Goal: Find specific page/section: Find specific page/section

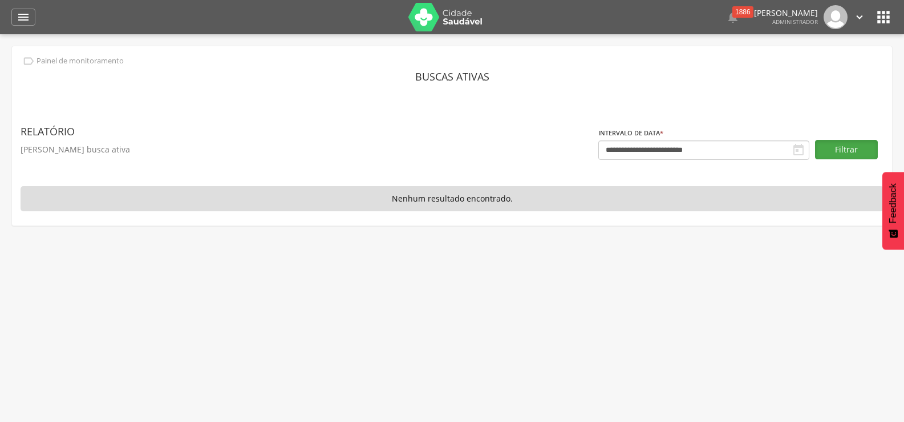
click at [842, 146] on button "Filtrar" at bounding box center [846, 149] width 63 height 19
click at [28, 63] on icon "" at bounding box center [28, 61] width 13 height 13
click at [25, 9] on div "" at bounding box center [23, 17] width 24 height 17
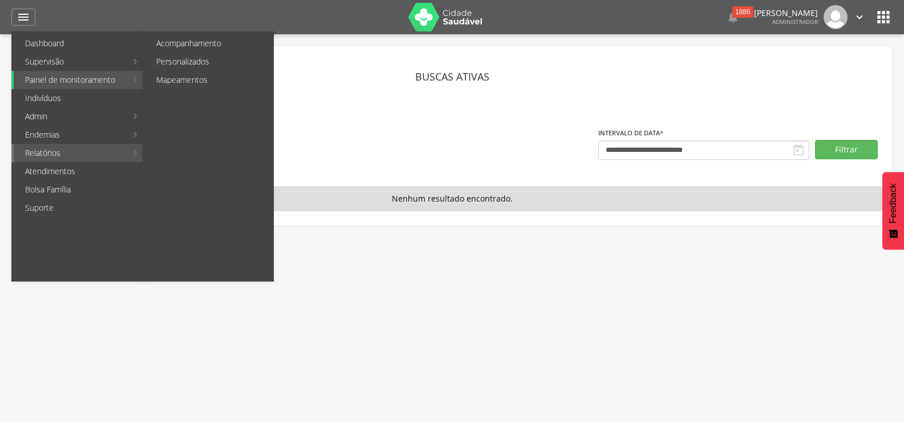
click at [134, 154] on li "Relatórios Acompanhamento Personalizados Mapeamentos" at bounding box center [77, 153] width 132 height 18
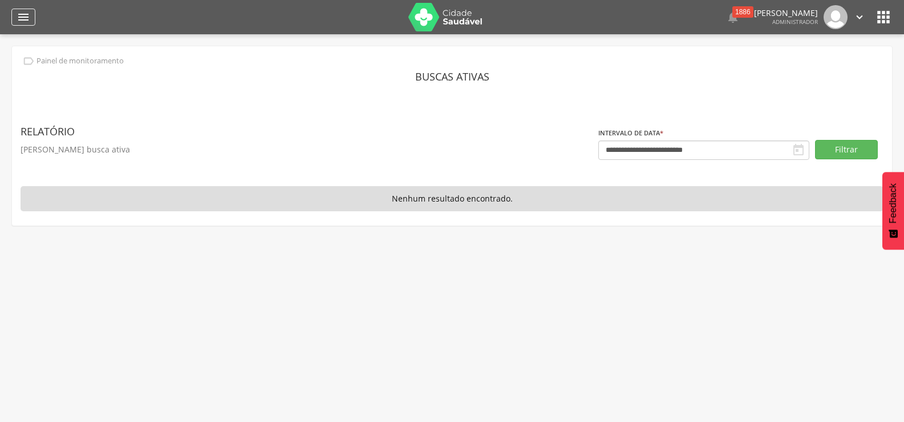
click at [14, 13] on div "" at bounding box center [23, 17] width 24 height 17
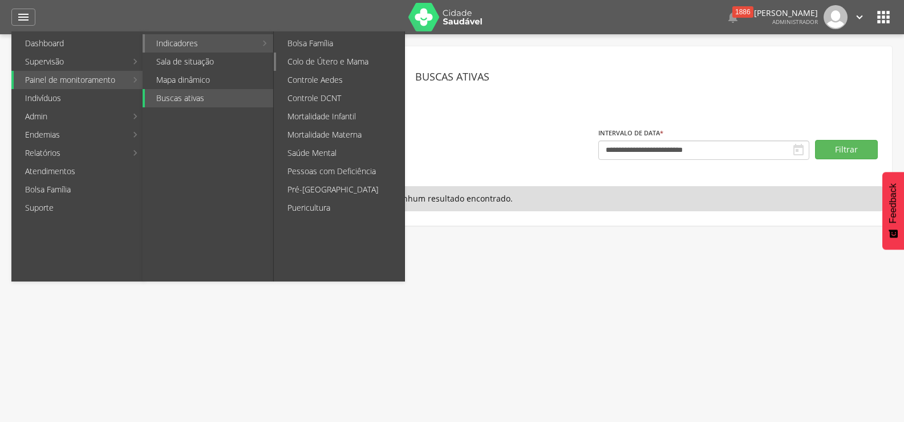
click at [346, 57] on link "Colo de Útero e Mama" at bounding box center [340, 61] width 128 height 18
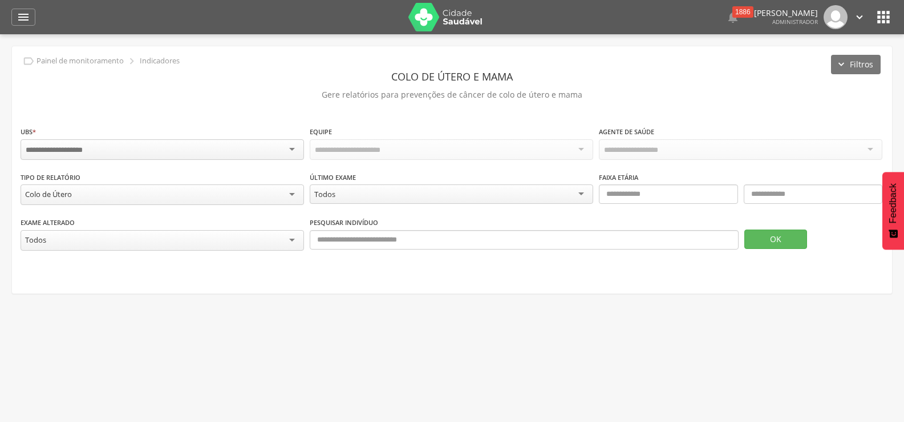
click at [290, 192] on div "Colo de Útero" at bounding box center [163, 194] width 284 height 21
click at [290, 192] on div "Colo de Útero" at bounding box center [163, 193] width 284 height 19
click at [143, 258] on div "Exame alterado ***** Todos Pesquisar indivíduo OK" at bounding box center [452, 239] width 863 height 46
click at [789, 236] on button "OK" at bounding box center [776, 237] width 63 height 19
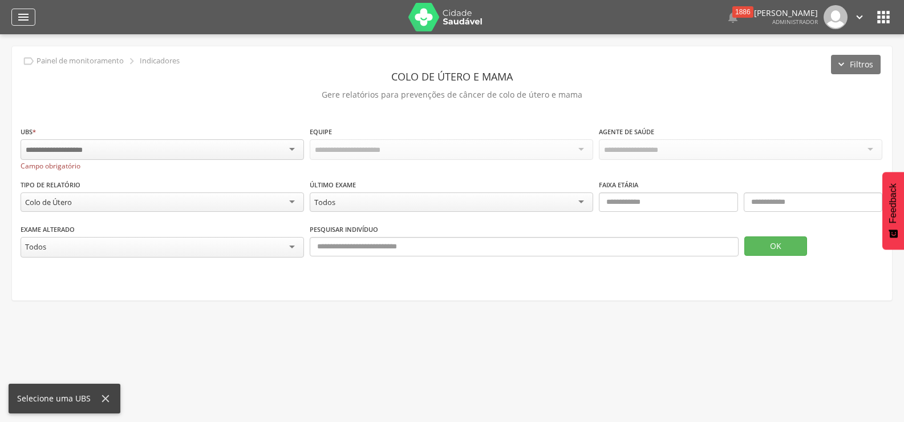
click at [15, 22] on div "" at bounding box center [23, 17] width 24 height 17
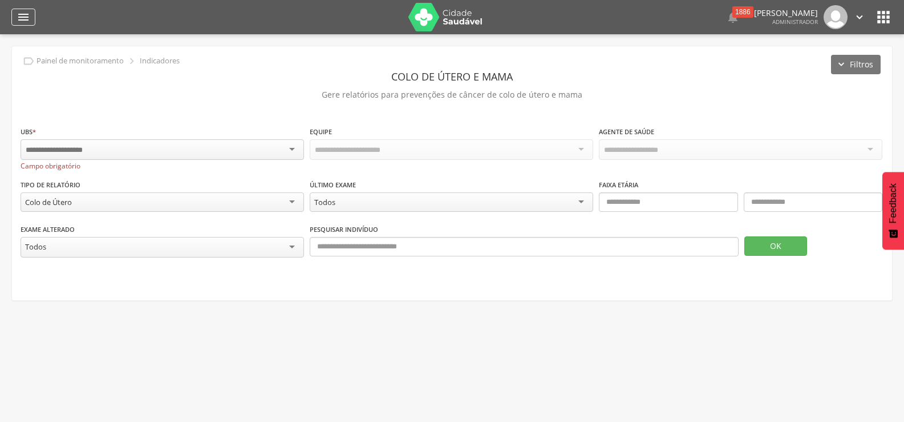
click at [21, 17] on icon "" at bounding box center [24, 17] width 14 height 14
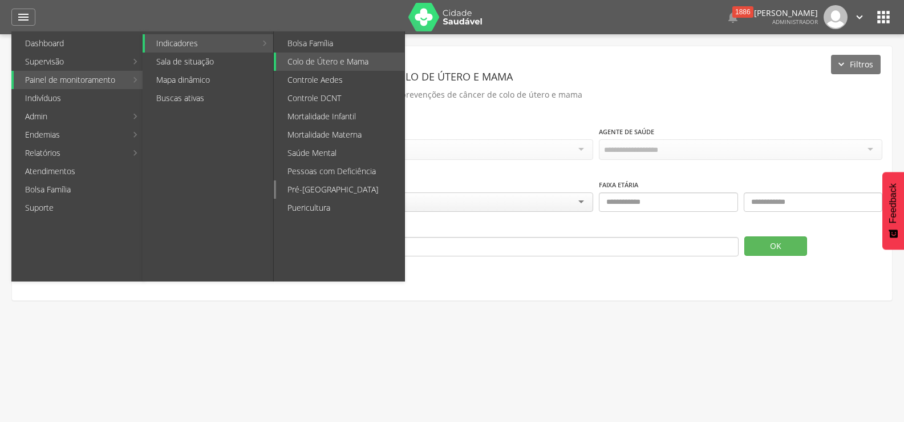
click at [319, 193] on link "Pré-[GEOGRAPHIC_DATA]" at bounding box center [340, 189] width 128 height 18
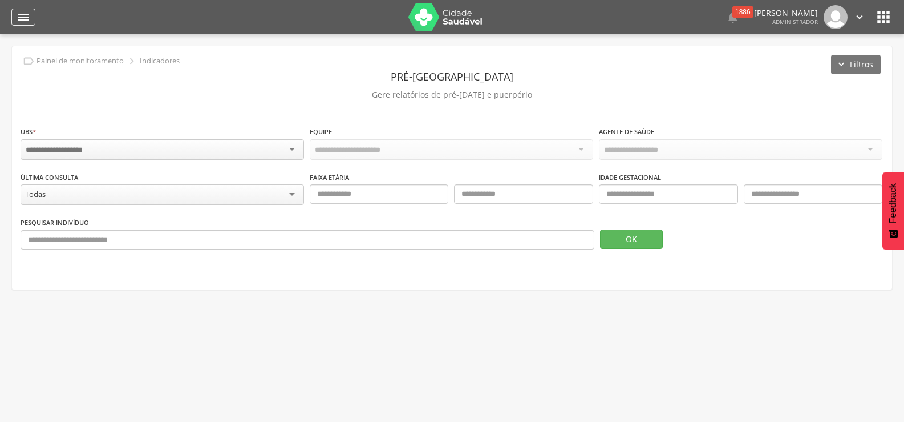
click at [22, 17] on icon "" at bounding box center [24, 17] width 14 height 14
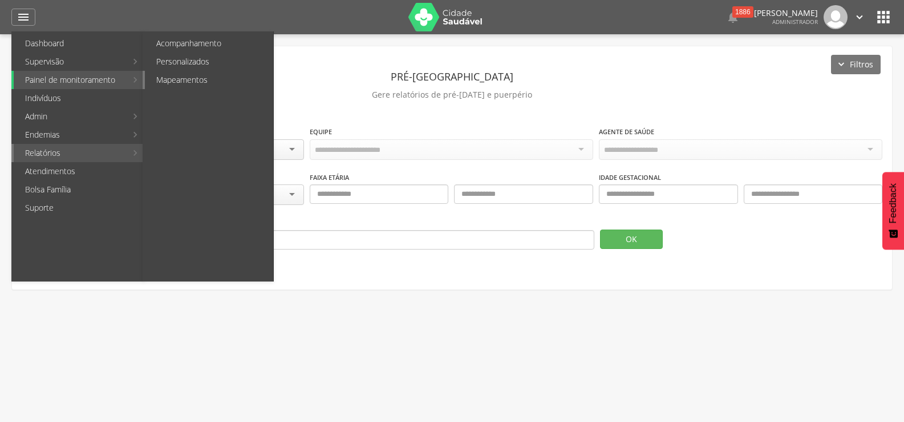
click at [183, 76] on link "Mapeamentos" at bounding box center [209, 80] width 128 height 18
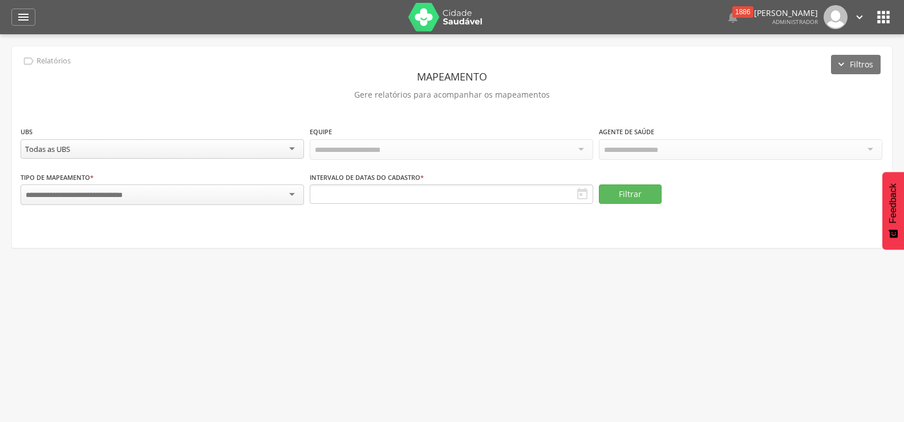
click at [290, 190] on div at bounding box center [163, 194] width 284 height 21
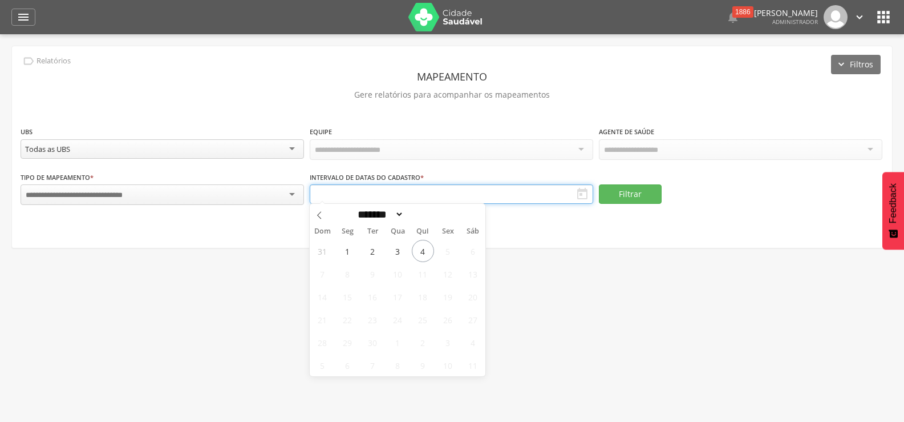
click at [372, 192] on input "text" at bounding box center [452, 193] width 284 height 19
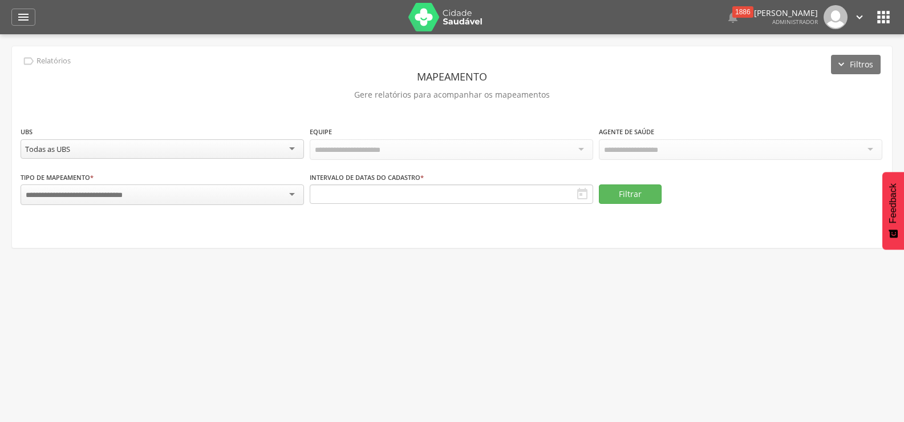
click at [345, 94] on p "Gere relatórios para acompanhar os mapeamentos" at bounding box center [452, 95] width 863 height 16
click at [884, 17] on icon "" at bounding box center [884, 17] width 18 height 18
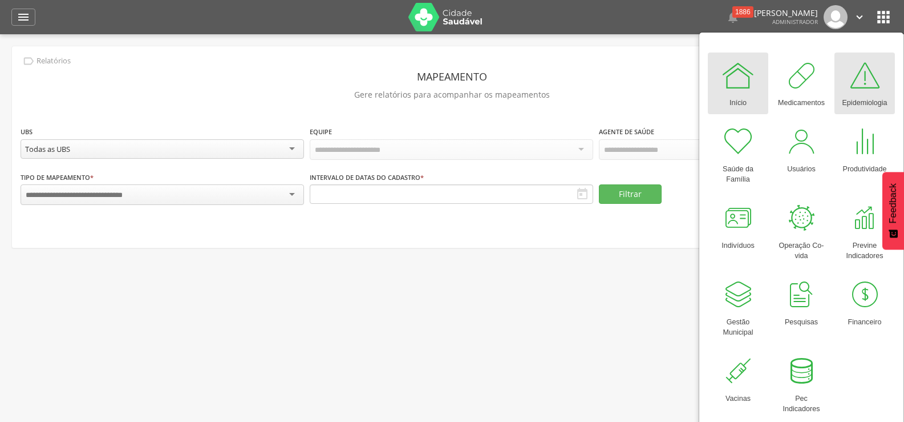
click at [878, 92] on div "Epidemiologia" at bounding box center [864, 100] width 45 height 16
